Goal: Use online tool/utility: Utilize a website feature to perform a specific function

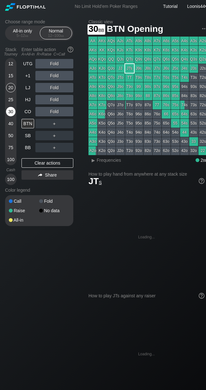
click at [14, 114] on div "30" at bounding box center [10, 111] width 9 height 9
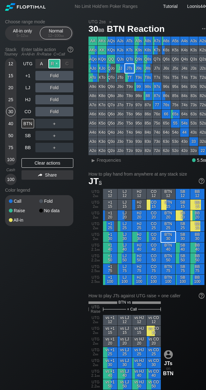
click at [55, 64] on div "R ✕" at bounding box center [54, 63] width 12 height 9
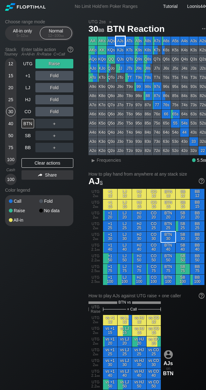
click at [120, 43] on div "AJs" at bounding box center [120, 41] width 9 height 9
drag, startPoint x: 79, startPoint y: 120, endPoint x: 74, endPoint y: 122, distance: 5.5
click at [78, 120] on div "Choose range mode All-in only 5 – 12 bb Normal 12 – 100 bb Stack Tourney Enter …" at bounding box center [44, 126] width 78 height 215
click at [68, 121] on div "C ✕" at bounding box center [67, 123] width 12 height 9
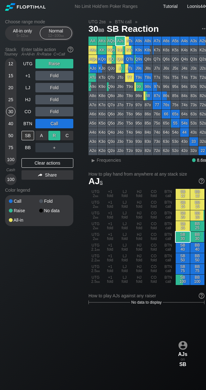
click at [53, 135] on div "R ✕" at bounding box center [54, 135] width 12 height 9
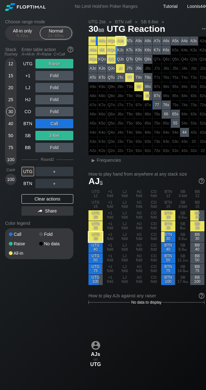
click at [138, 181] on h1 "[PERSON_NAME]" at bounding box center [146, 181] width 116 height 10
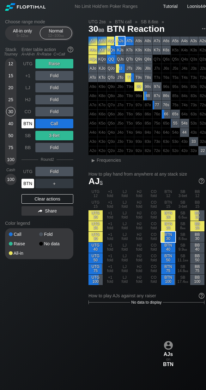
click at [27, 183] on div "BTN" at bounding box center [27, 183] width 13 height 9
click at [45, 293] on div "Choose range mode All-in only 5 – 12 bb Normal 12 – 100 bb Stack Tourney Enter …" at bounding box center [106, 373] width 212 height 721
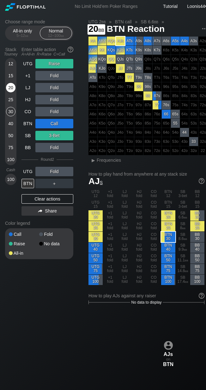
click at [14, 89] on div "20" at bounding box center [10, 87] width 9 height 9
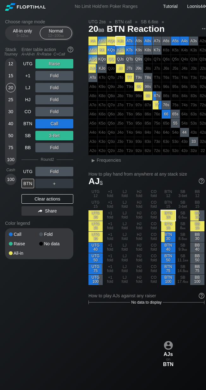
drag, startPoint x: 45, startPoint y: 198, endPoint x: 46, endPoint y: 189, distance: 8.9
click at [45, 199] on div "Clear actions" at bounding box center [47, 198] width 52 height 9
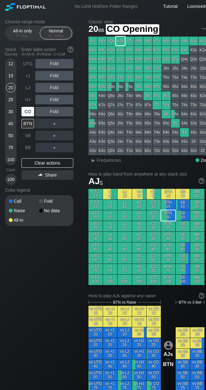
click at [32, 113] on div "CO" at bounding box center [27, 111] width 13 height 9
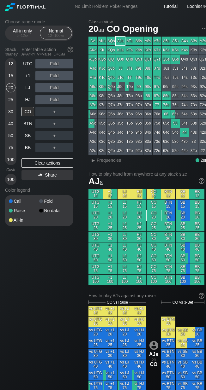
click at [47, 260] on div "Choose range mode All-in only 5 – 12 bb Normal 12 – 100 bb Stack Tourney Enter …" at bounding box center [106, 367] width 212 height 708
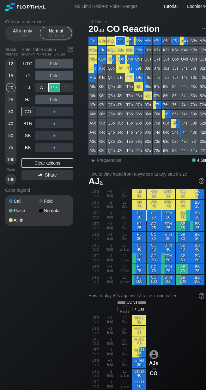
click at [57, 88] on div "R ✕" at bounding box center [54, 87] width 12 height 9
click at [85, 112] on div "Choose range mode All-in only 5 – 12 bb Normal 12 – 100 bb Stack Tourney Enter …" at bounding box center [106, 378] width 212 height 730
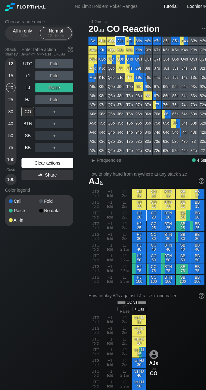
click at [45, 165] on div "Clear actions" at bounding box center [47, 162] width 52 height 9
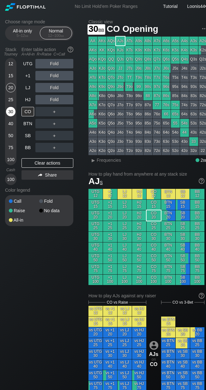
click at [8, 114] on div "30" at bounding box center [10, 111] width 9 height 9
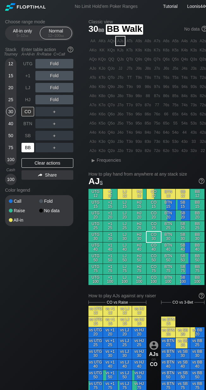
click at [25, 145] on div "BB" at bounding box center [27, 147] width 13 height 9
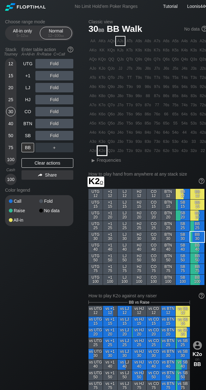
click at [97, 152] on div "AA AKs AQs AJs ATs A9s A8s A7s A6s A5s A4s A3s A2s AKo KK KQs KJs KTs K9s K8s K…" at bounding box center [147, 96] width 119 height 119
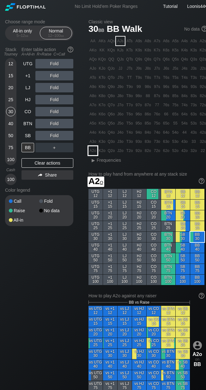
click at [94, 154] on div "A2o" at bounding box center [92, 150] width 9 height 9
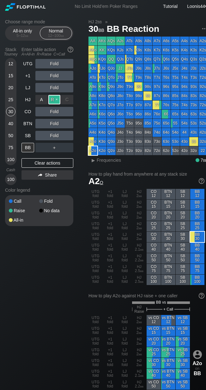
click at [51, 103] on div "R ✕" at bounding box center [54, 99] width 12 height 9
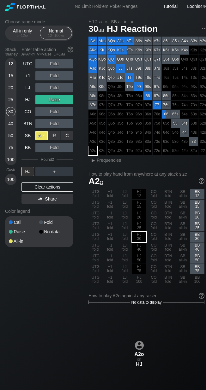
click at [42, 136] on div "A ✕" at bounding box center [41, 135] width 12 height 9
click at [84, 115] on div "Choose range mode All-in only 5 – 12 bb Normal 12 – 100 bb Stack Tourney Enter …" at bounding box center [106, 373] width 212 height 721
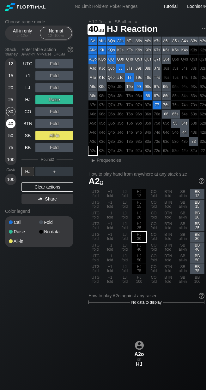
click at [9, 126] on div "40" at bounding box center [10, 123] width 9 height 9
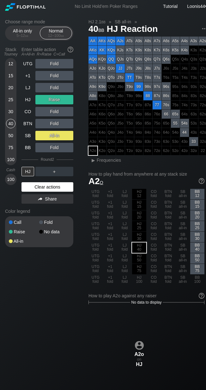
click at [38, 187] on div "Clear actions" at bounding box center [47, 186] width 52 height 9
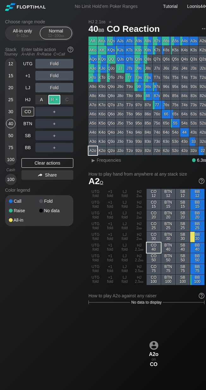
click at [52, 100] on div "R ✕" at bounding box center [54, 99] width 12 height 9
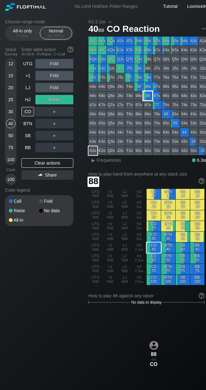
click at [147, 99] on div "88" at bounding box center [147, 95] width 9 height 9
click at [82, 117] on div "Choose range mode All-in only 5 – 12 bb Normal 12 – 100 bb Stack Tourney Enter …" at bounding box center [44, 126] width 78 height 215
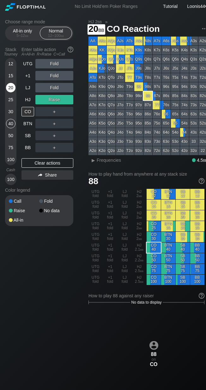
click at [13, 92] on div "20" at bounding box center [10, 87] width 9 height 9
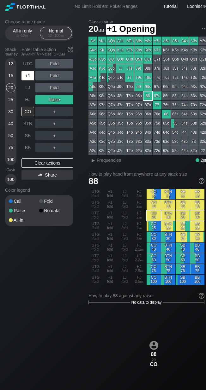
click at [26, 79] on div "+1" at bounding box center [27, 75] width 13 height 9
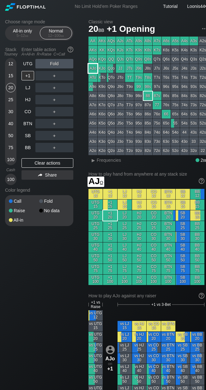
click at [95, 68] on div "AJo" at bounding box center [92, 68] width 9 height 9
click at [82, 84] on div "Choose range mode All-in only 5 – 12 bb Normal 12 – 100 bb Stack Tourney Enter …" at bounding box center [44, 126] width 78 height 215
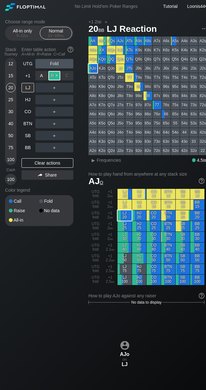
click at [53, 75] on div "R ✕" at bounding box center [54, 75] width 12 height 9
click at [79, 114] on div "Choose range mode All-in only 5 – 12 bb Normal 12 – 100 bb Stack Tourney Enter …" at bounding box center [44, 126] width 78 height 215
click at [41, 112] on div "A ✕" at bounding box center [41, 111] width 12 height 9
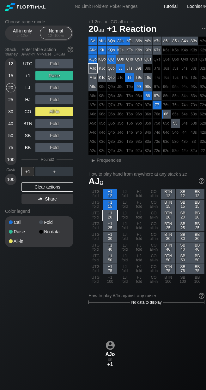
click at [82, 102] on div "Choose range mode All-in only 5 – 12 bb Normal 12 – 100 bb Stack Tourney Enter …" at bounding box center [44, 137] width 78 height 236
click at [43, 192] on div "UTG Fold +1 Raise LJ Fold HJ Fold CO All-in BTN Fold SB Fold BB Fold Round 2 +1…" at bounding box center [47, 132] width 52 height 147
click at [44, 188] on div "Clear actions" at bounding box center [47, 186] width 52 height 9
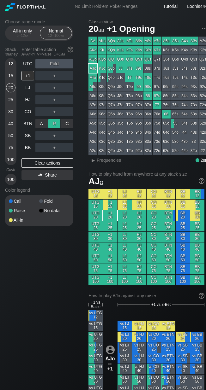
click at [53, 123] on div "R ✕" at bounding box center [54, 123] width 12 height 9
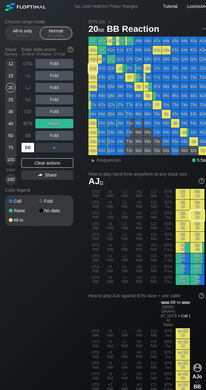
click at [25, 148] on div "BB" at bounding box center [27, 147] width 13 height 9
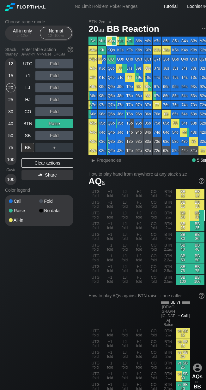
click at [110, 43] on div "AQs" at bounding box center [111, 41] width 9 height 9
click at [81, 109] on div "Choose range mode All-in only 5 – 12 bb Normal 12 – 100 bb Stack Tourney Enter …" at bounding box center [44, 126] width 78 height 215
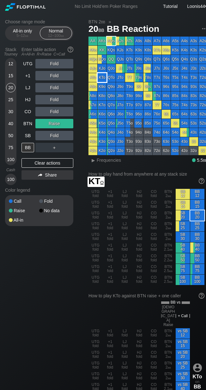
click at [102, 75] on div "KTo" at bounding box center [101, 77] width 9 height 9
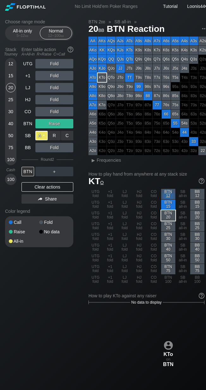
click at [41, 136] on div "A ✕" at bounding box center [41, 135] width 12 height 9
click at [9, 67] on div "12" at bounding box center [10, 63] width 9 height 9
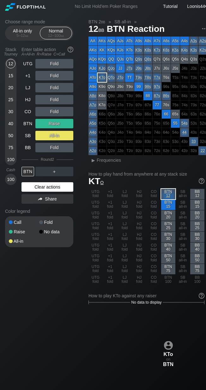
click at [38, 187] on div "Clear actions" at bounding box center [47, 186] width 52 height 9
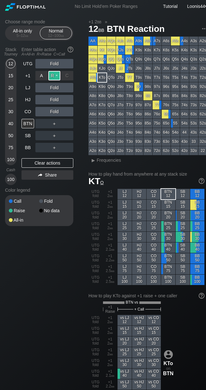
click at [55, 75] on div "R ✕" at bounding box center [54, 75] width 12 height 9
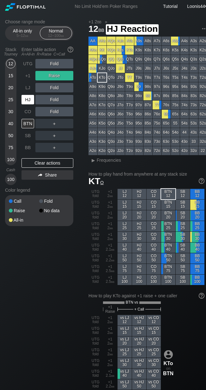
click at [32, 101] on div "HJ" at bounding box center [27, 99] width 13 height 9
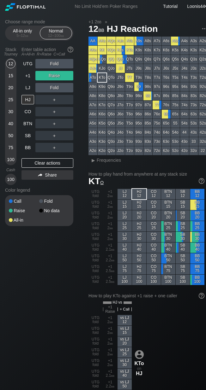
drag, startPoint x: 80, startPoint y: 137, endPoint x: 72, endPoint y: 145, distance: 10.5
click at [79, 139] on div "Choose range mode All-in only 5 – 12 bb Normal 12 – 100 bb Stack Tourney Enter …" at bounding box center [44, 126] width 78 height 215
click at [43, 163] on div "Clear actions" at bounding box center [47, 162] width 52 height 9
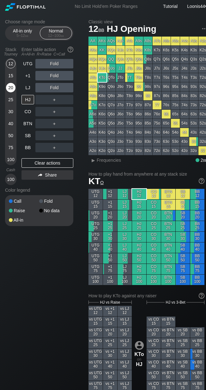
click at [11, 89] on div "20" at bounding box center [10, 87] width 9 height 9
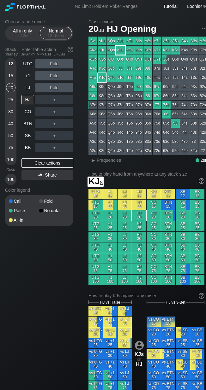
click at [121, 52] on div "KJs" at bounding box center [120, 50] width 9 height 9
click at [82, 116] on div "Choose range mode All-in only 5 – 12 bb Normal 12 – 100 bb Stack Tourney Enter …" at bounding box center [44, 126] width 78 height 215
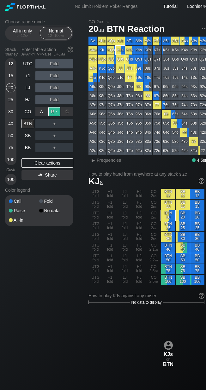
click at [52, 113] on div "R ✕" at bounding box center [54, 111] width 12 height 9
click at [82, 145] on div "Choose range mode All-in only 5 – 12 bb Normal 12 – 100 bb Stack Tourney Enter …" at bounding box center [44, 126] width 78 height 215
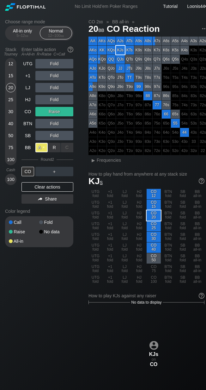
click at [45, 149] on div "A ✕" at bounding box center [41, 147] width 12 height 9
drag, startPoint x: 85, startPoint y: 100, endPoint x: 85, endPoint y: 95, distance: 4.4
click at [85, 96] on div "Choose range mode All-in only 5 – 12 bb Normal 12 – 100 bb Stack Tourney Enter …" at bounding box center [106, 373] width 212 height 721
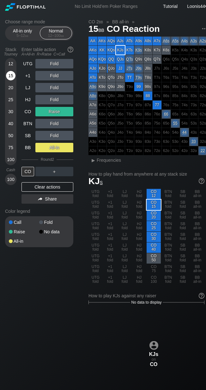
click at [12, 74] on div "15" at bounding box center [10, 75] width 9 height 9
click at [40, 186] on div "Clear actions" at bounding box center [47, 186] width 52 height 9
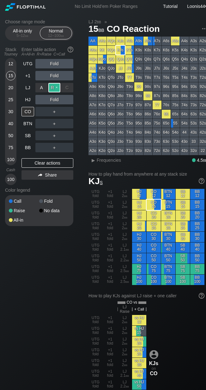
click at [53, 90] on div "R ✕" at bounding box center [54, 87] width 12 height 9
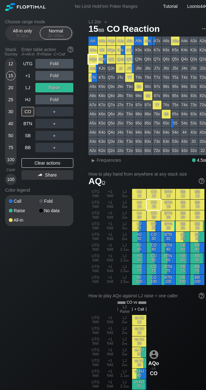
click at [93, 59] on div "AQo" at bounding box center [92, 59] width 9 height 9
click at [44, 160] on div "Clear actions" at bounding box center [47, 162] width 52 height 9
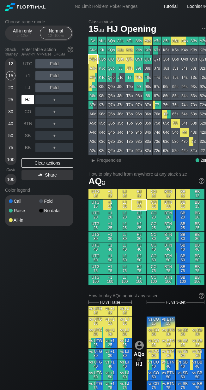
click at [28, 99] on div "HJ" at bounding box center [27, 99] width 13 height 9
click at [79, 106] on div "Choose range mode All-in only 5 – 12 bb Normal 12 – 100 bb Stack Tourney Enter …" at bounding box center [44, 126] width 78 height 215
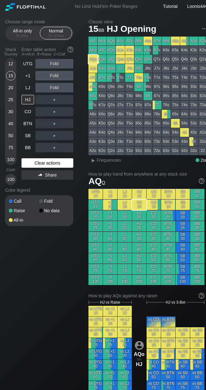
click at [50, 165] on div "Clear actions" at bounding box center [47, 162] width 52 height 9
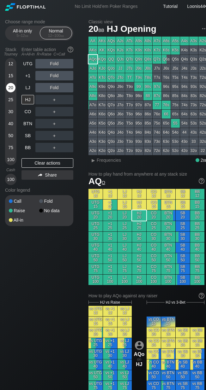
click at [11, 85] on div "20" at bounding box center [10, 87] width 9 height 9
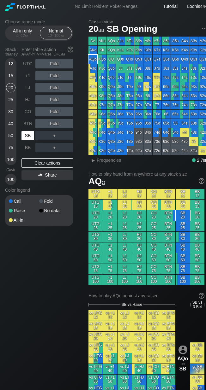
click at [28, 137] on div "SB" at bounding box center [27, 135] width 13 height 9
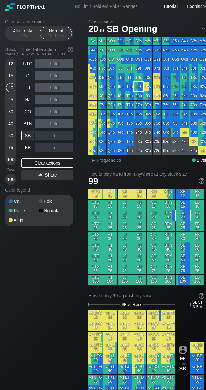
click at [136, 89] on div "99" at bounding box center [138, 86] width 9 height 9
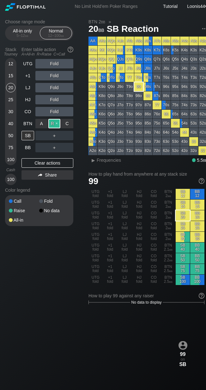
click at [54, 126] on div "R ✕" at bounding box center [54, 123] width 12 height 9
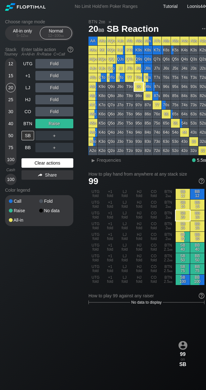
click at [38, 163] on div "Clear actions" at bounding box center [47, 162] width 52 height 9
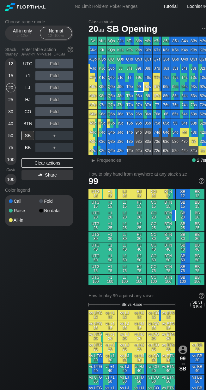
click at [81, 87] on div "Choose range mode All-in only 5 – 12 bb Normal 12 – 100 bb Stack Tourney Enter …" at bounding box center [44, 126] width 78 height 215
click at [50, 163] on div "Clear actions" at bounding box center [47, 162] width 52 height 9
